Goal: Answer question/provide support

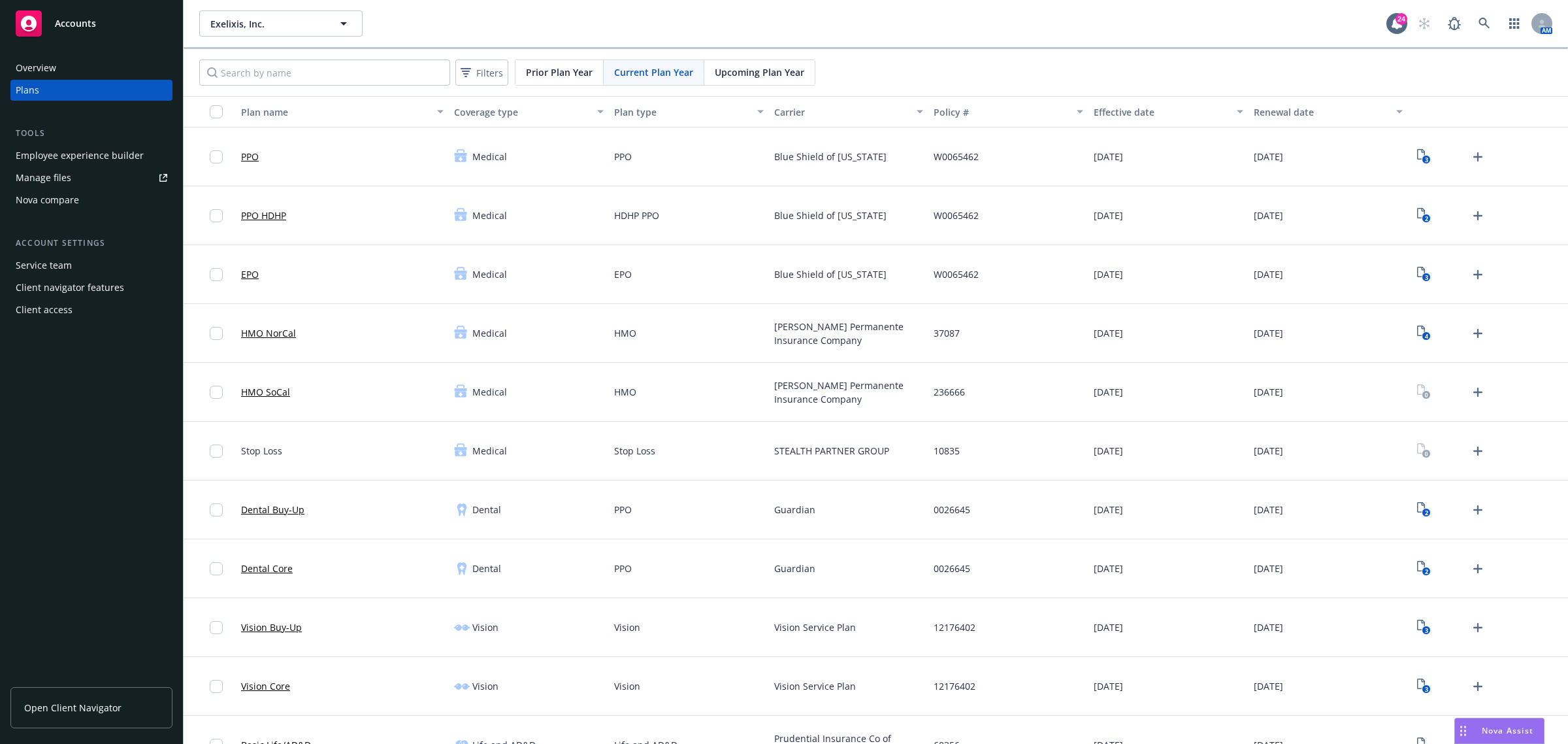
click at [1478, 729] on div "Nova Assist" at bounding box center [1507, 731] width 72 height 11
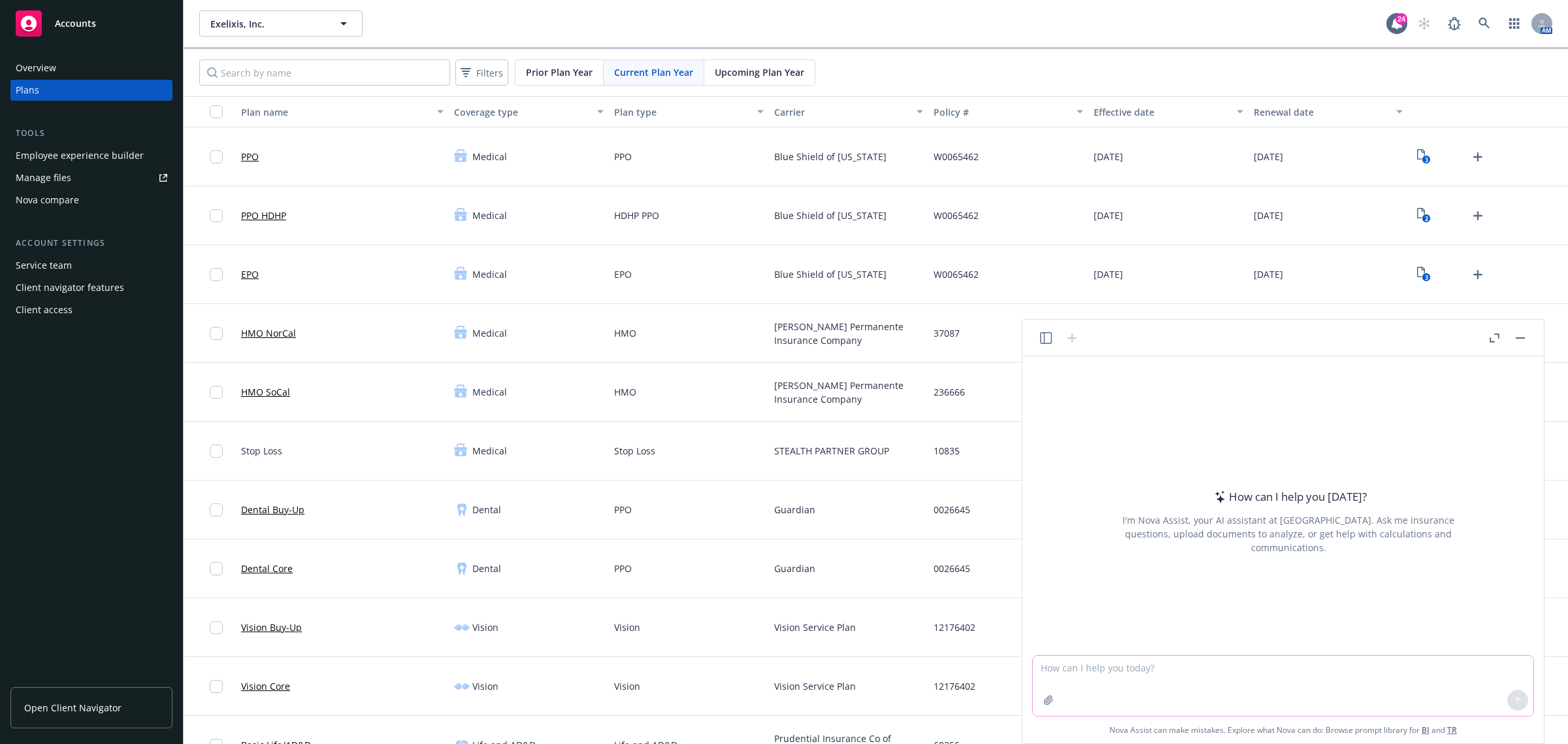
click at [1125, 676] on textarea at bounding box center [1283, 686] width 501 height 60
paste textarea "We connected with the group and you can stop further outreach to the employee, …"
type textarea "reword - We connected with the group and you can stop further outreach to the e…"
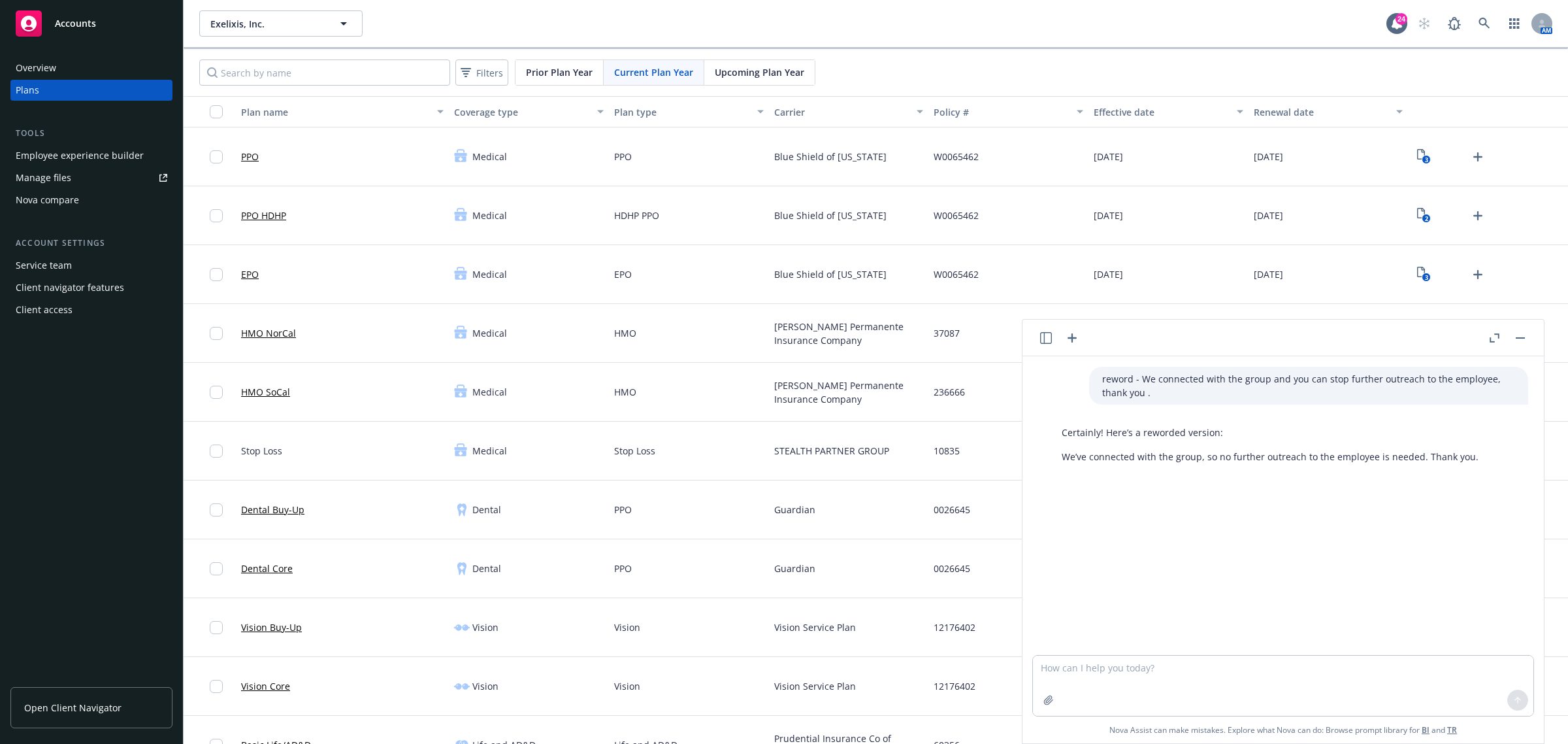
click at [1257, 456] on p "We’ve connected with the group, so no further outreach to the employee is neede…" at bounding box center [1270, 456] width 417 height 14
copy p "We’ve connected with the group, so no further outreach to the employee is neede…"
click at [296, 33] on button "Exelixis, Inc." at bounding box center [280, 24] width 163 height 26
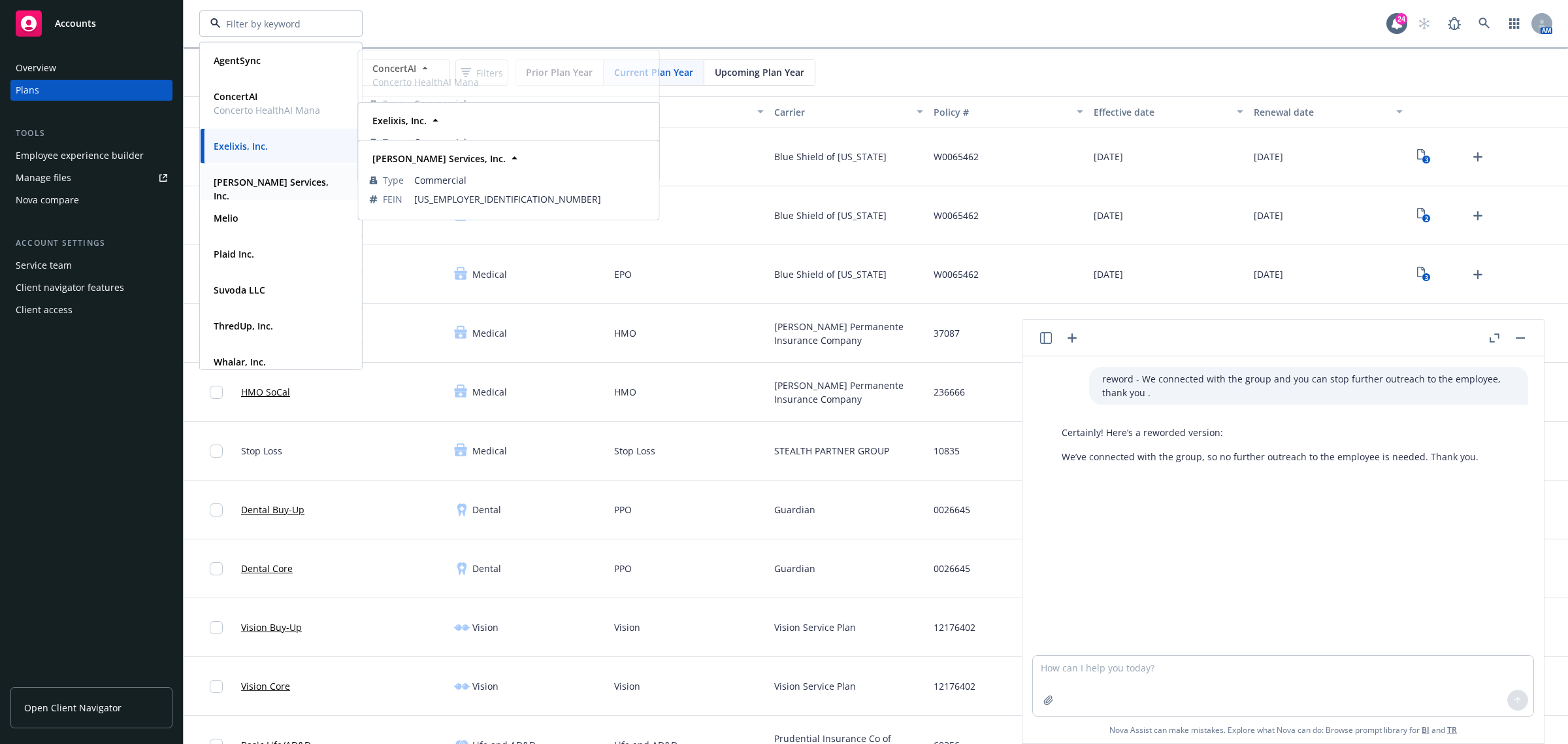
click at [253, 181] on strong "[PERSON_NAME] Services, Inc." at bounding box center [271, 189] width 115 height 26
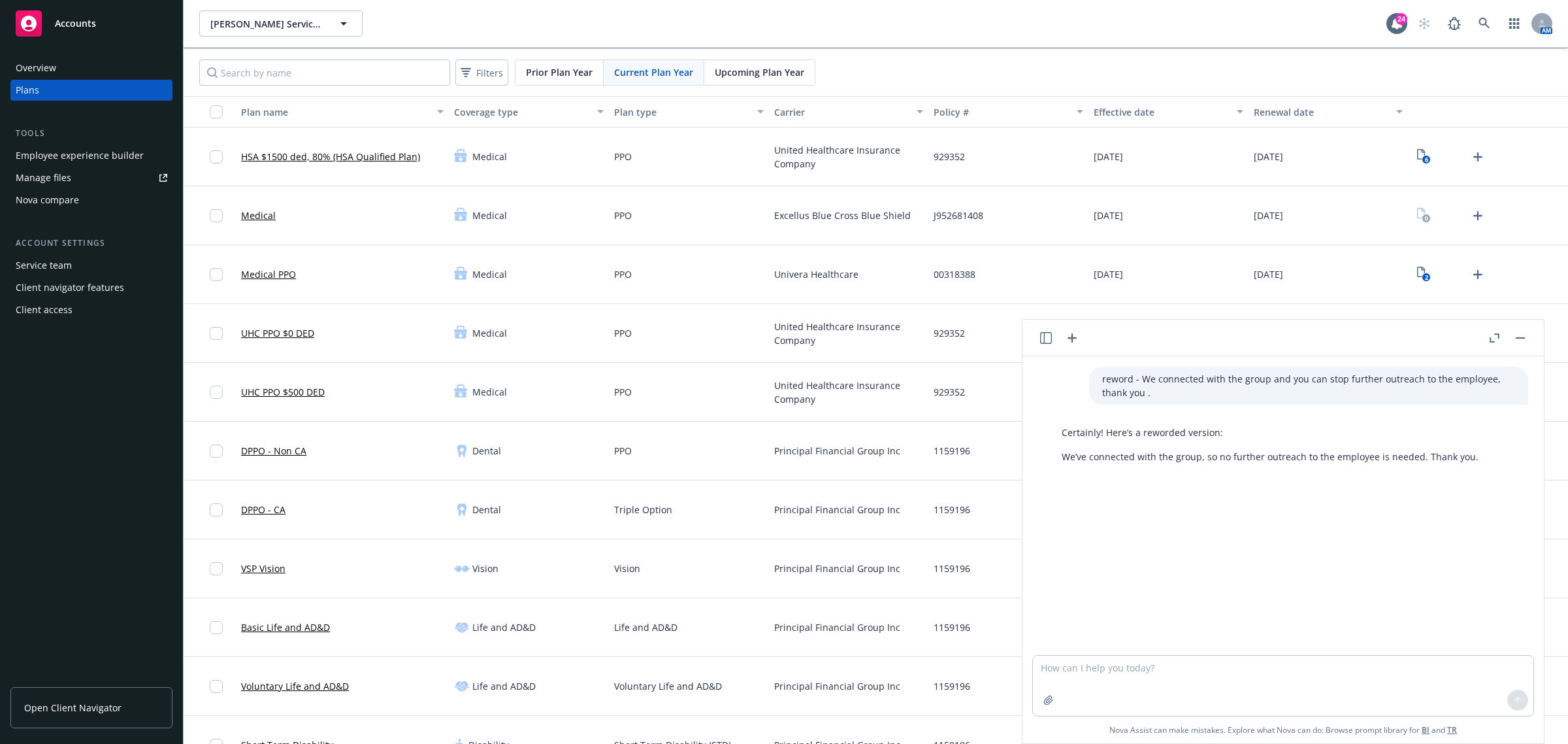
click at [1511, 336] on div at bounding box center [1507, 337] width 41 height 16
click at [326, 236] on div "Medical" at bounding box center [343, 216] width 213 height 58
click at [315, 191] on div "Medical" at bounding box center [343, 216] width 213 height 58
click at [301, 17] on span "[PERSON_NAME] Services, Inc." at bounding box center [266, 24] width 113 height 14
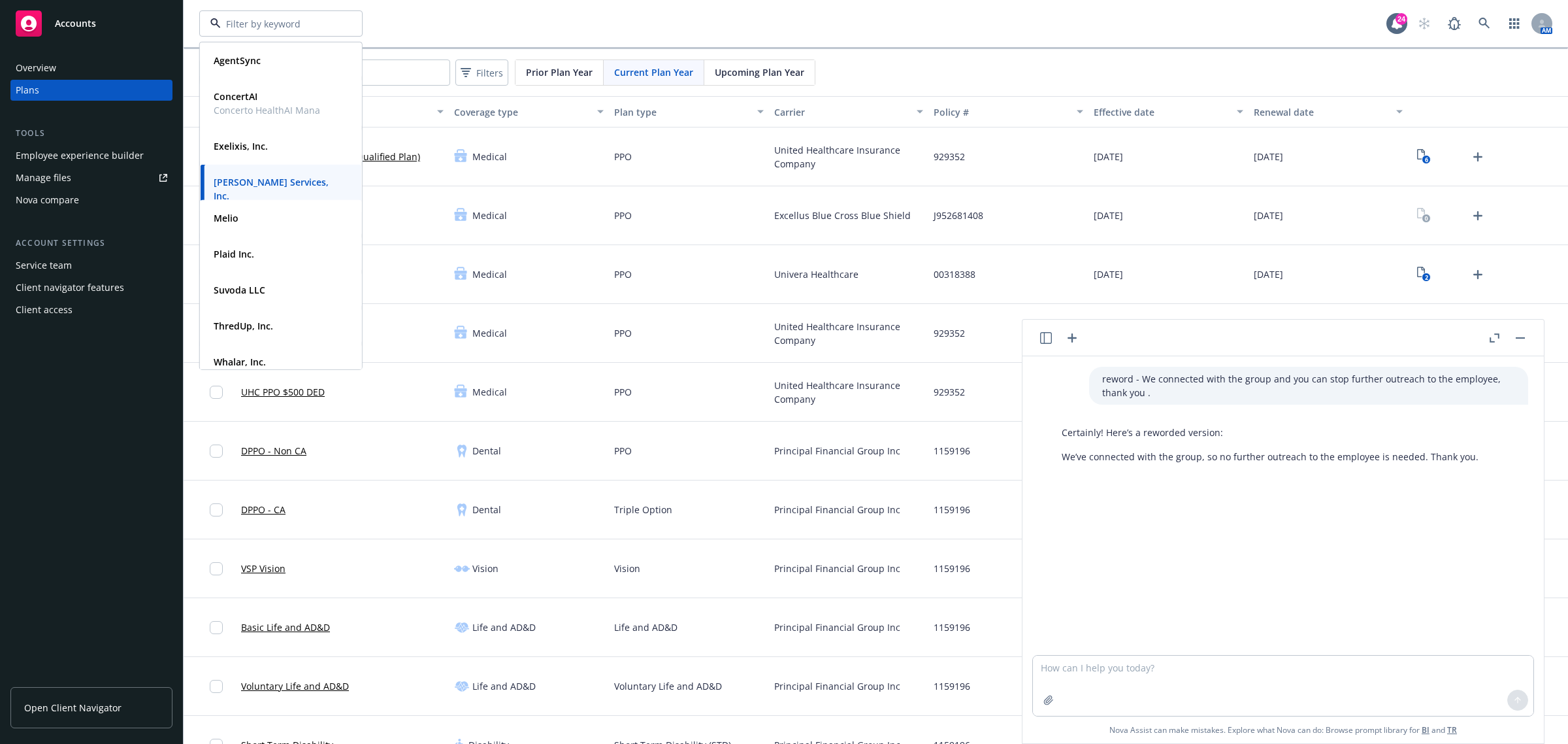
click at [301, 17] on input at bounding box center [279, 24] width 115 height 14
click at [158, 464] on div "Overview Plans Tools Employee experience builder Manage files Nova compare Acco…" at bounding box center [91, 392] width 183 height 702
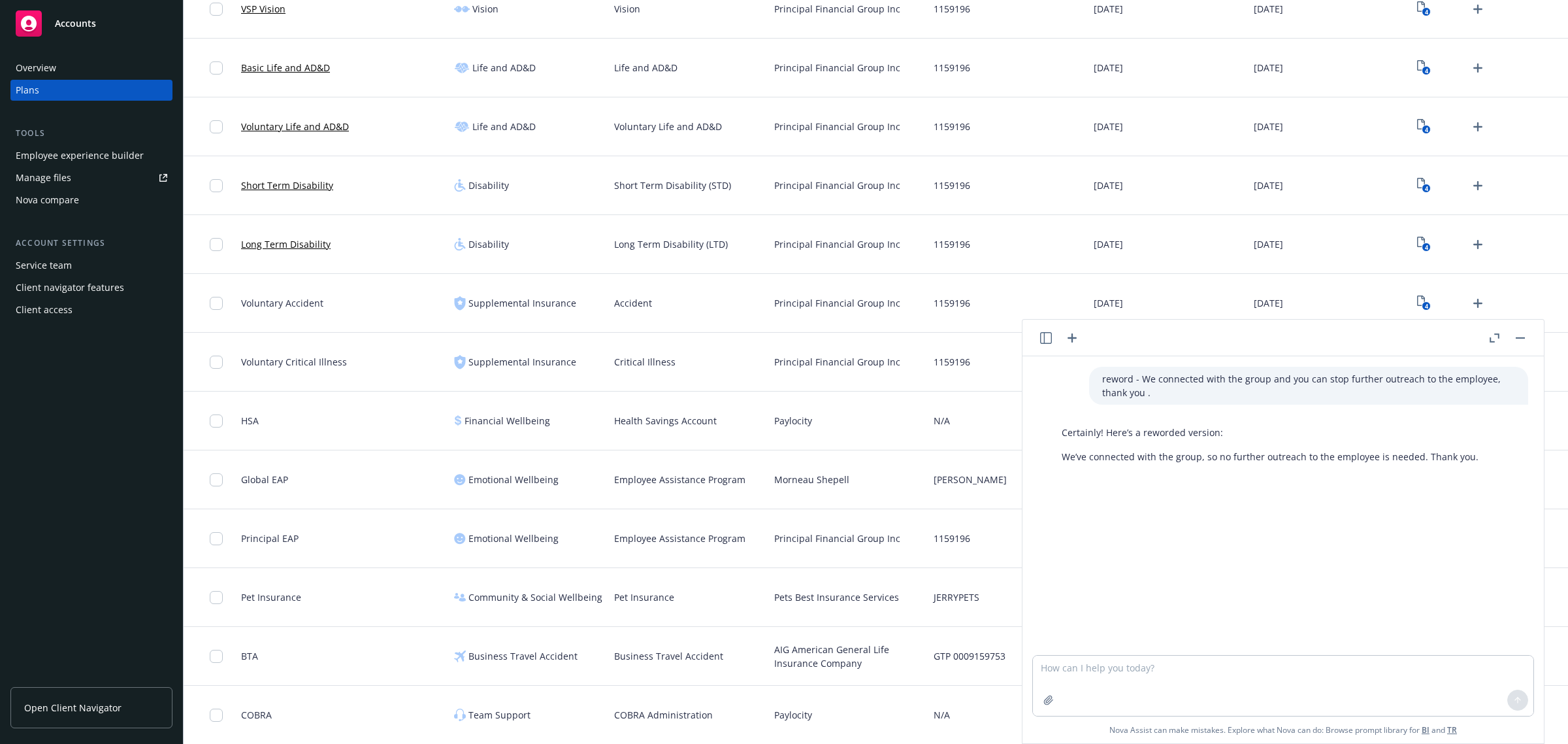
scroll to position [560, 0]
click at [1126, 677] on textarea at bounding box center [1283, 686] width 501 height 60
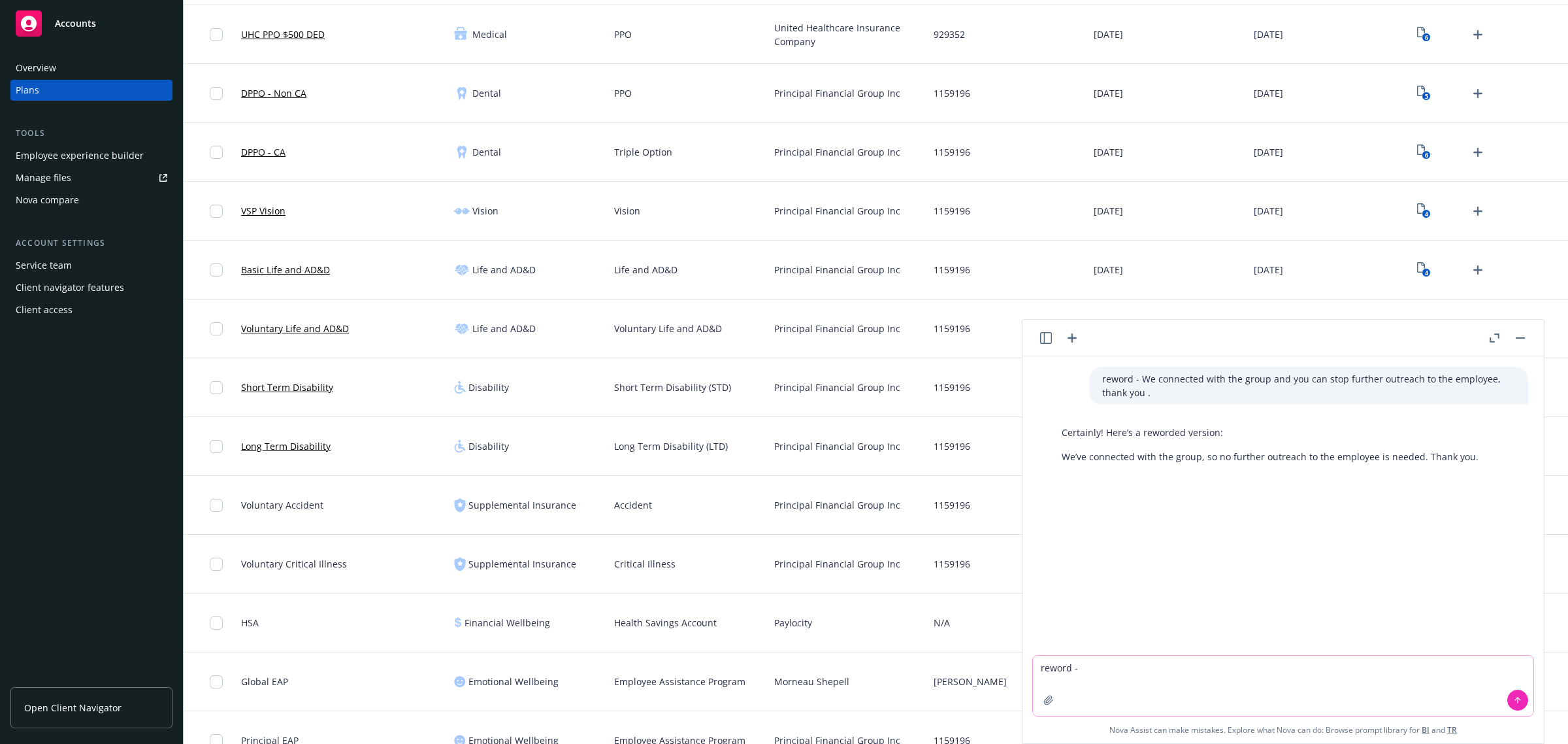
paste textarea "EAP reporting not available due to privacy concerns."
type textarea "reword - EAP reporting not available due to privacy concerns."
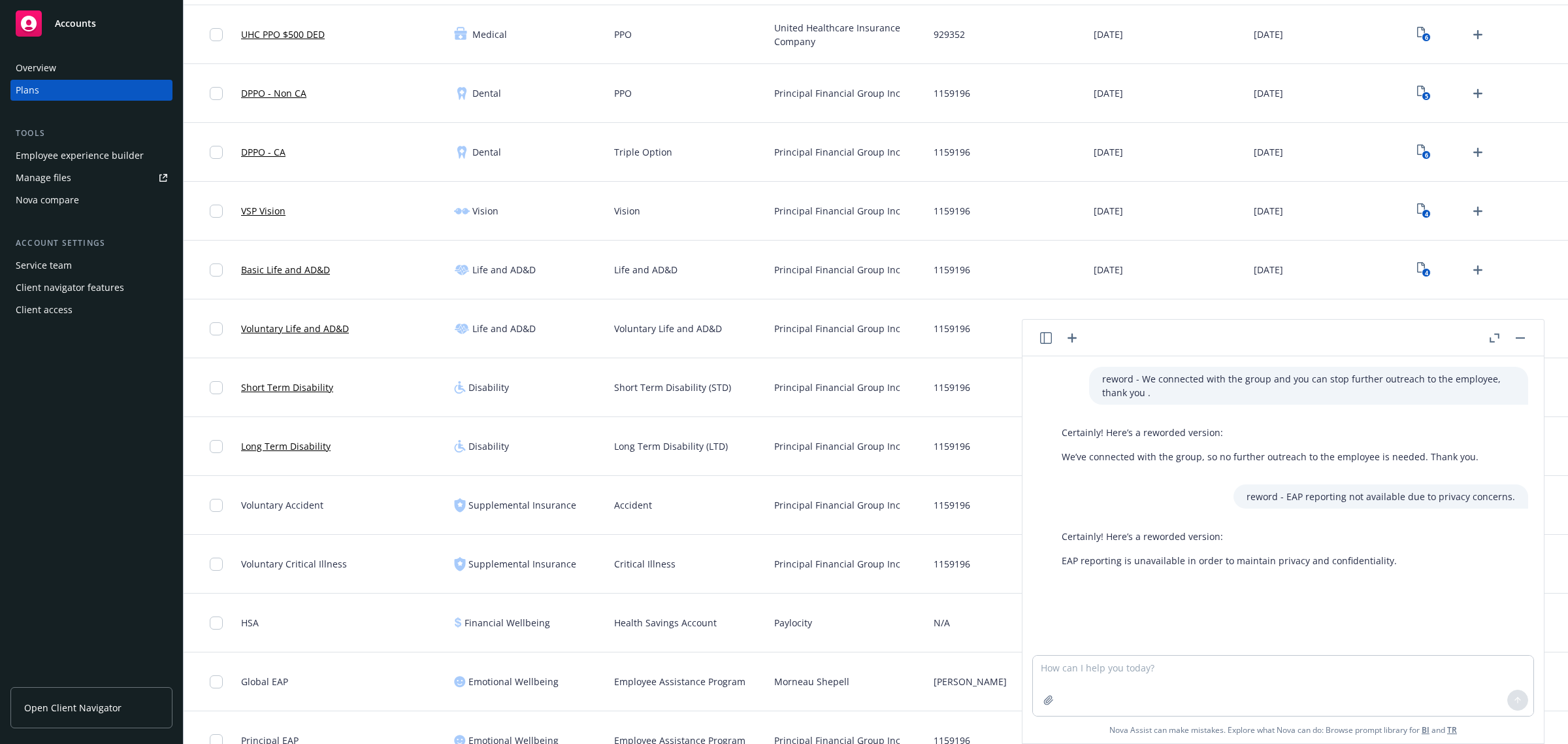
click at [1258, 560] on p "EAP reporting is unavailable in order to maintain privacy and confidentiality." at bounding box center [1229, 560] width 335 height 14
copy p "EAP reporting is unavailable in order to maintain privacy and confidentiality."
